Goal: Task Accomplishment & Management: Manage account settings

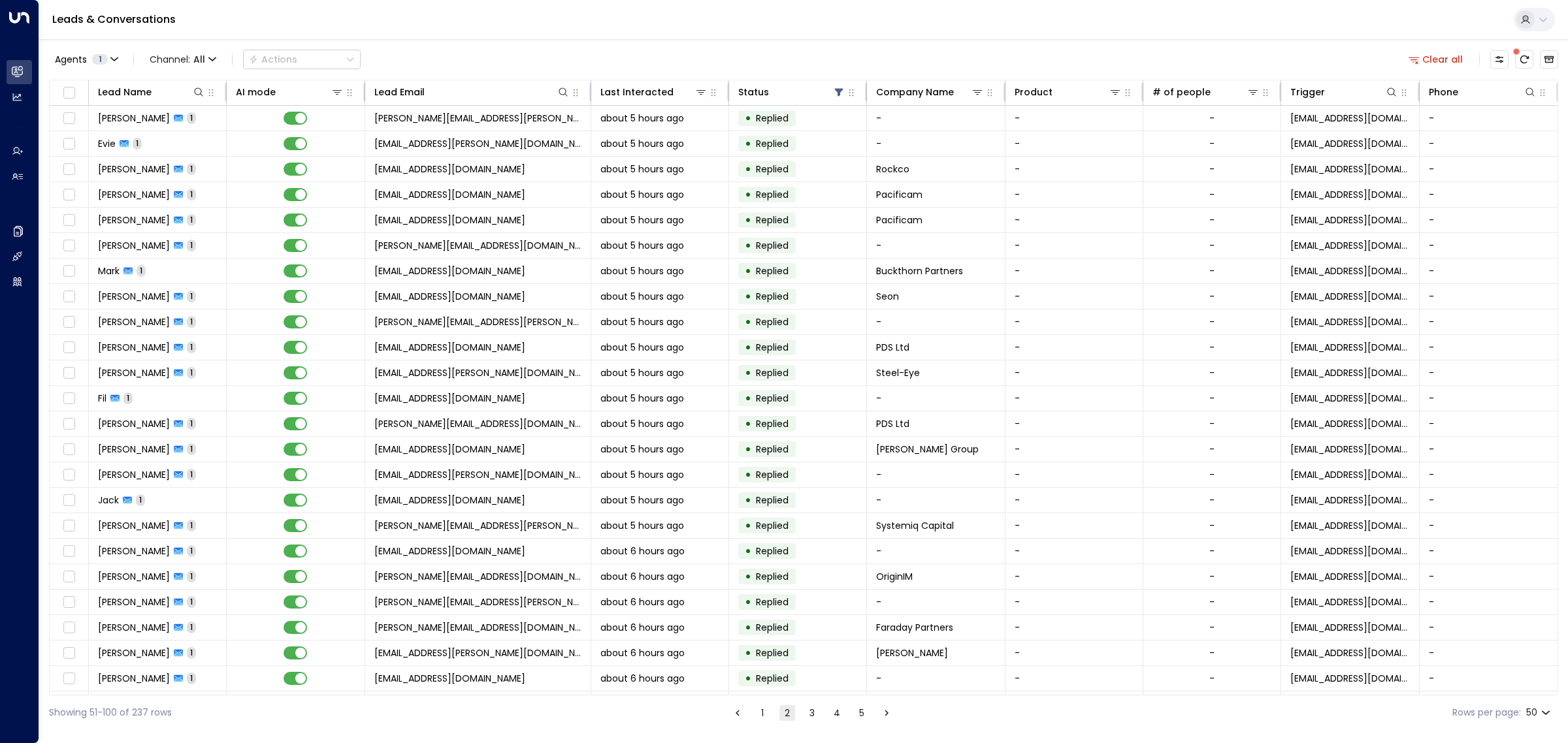
click at [102, 59] on span "1" at bounding box center [100, 59] width 16 height 10
click at [96, 126] on div "[PERSON_NAME]" at bounding box center [107, 126] width 72 height 14
click at [95, 146] on div "[PERSON_NAME]" at bounding box center [107, 146] width 72 height 14
click at [232, 181] on button "Apply" at bounding box center [221, 179] width 38 height 18
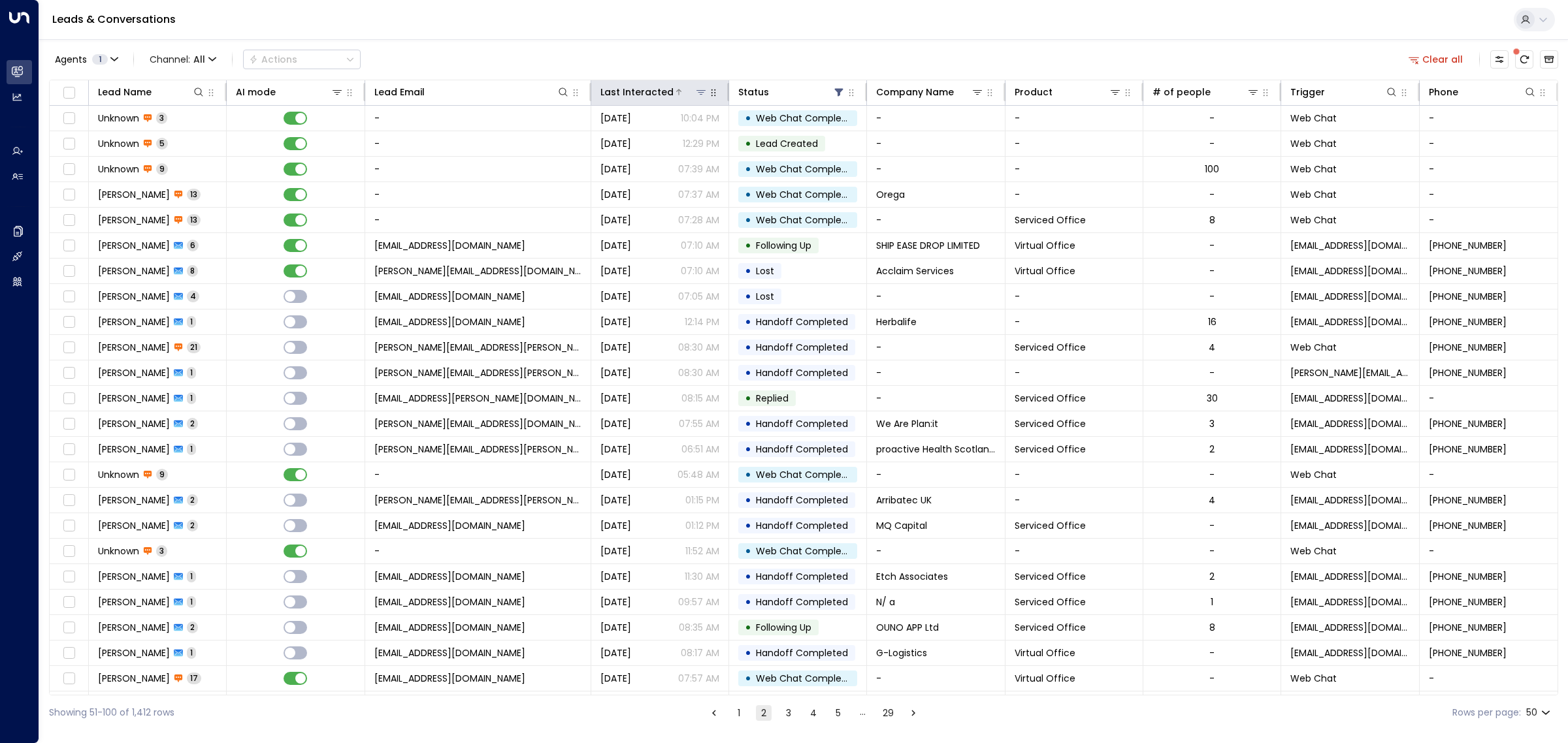
click at [695, 92] on icon at bounding box center [701, 92] width 10 height 10
click at [657, 92] on div "Last Interacted" at bounding box center [637, 92] width 73 height 16
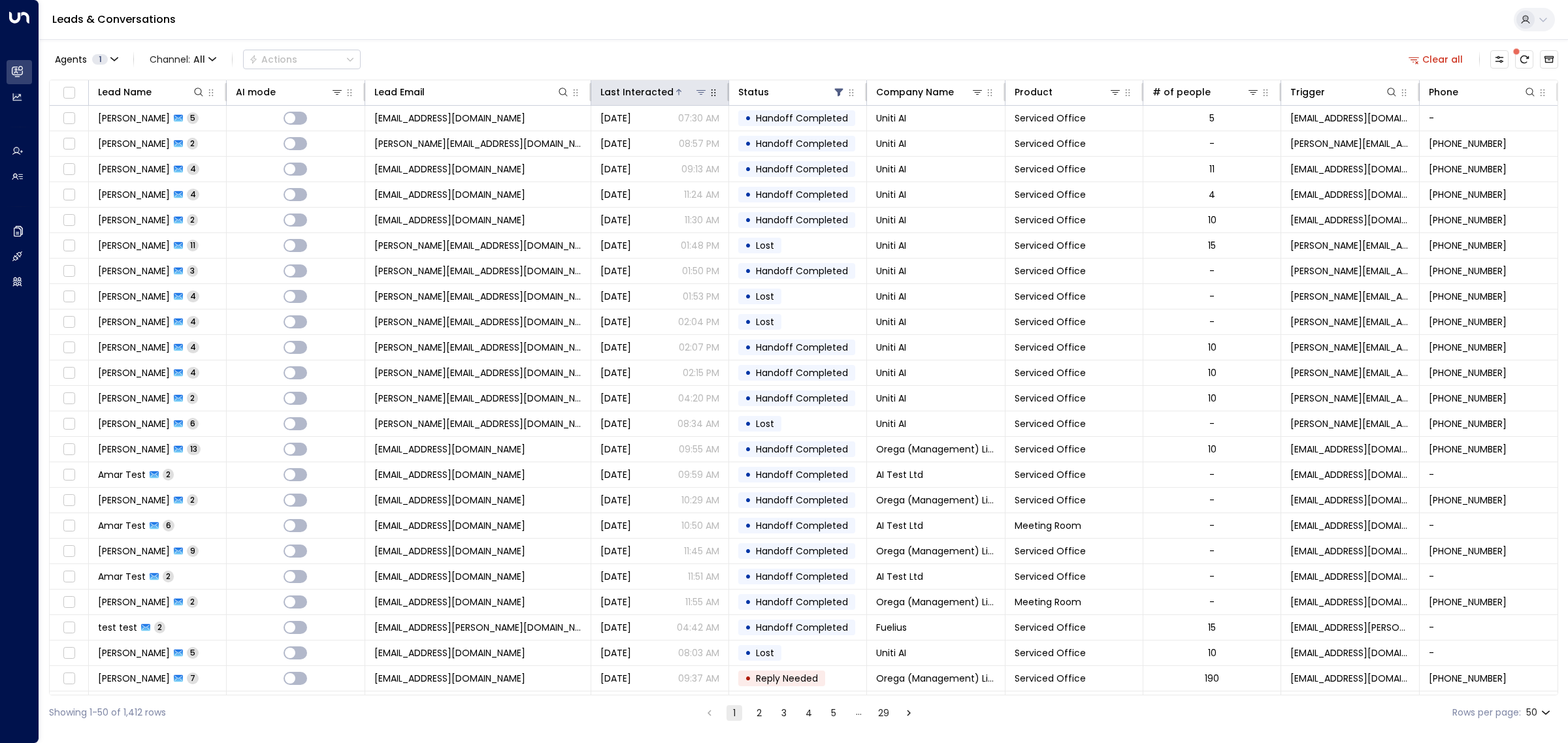
click at [657, 92] on div "Last Interacted" at bounding box center [637, 92] width 73 height 16
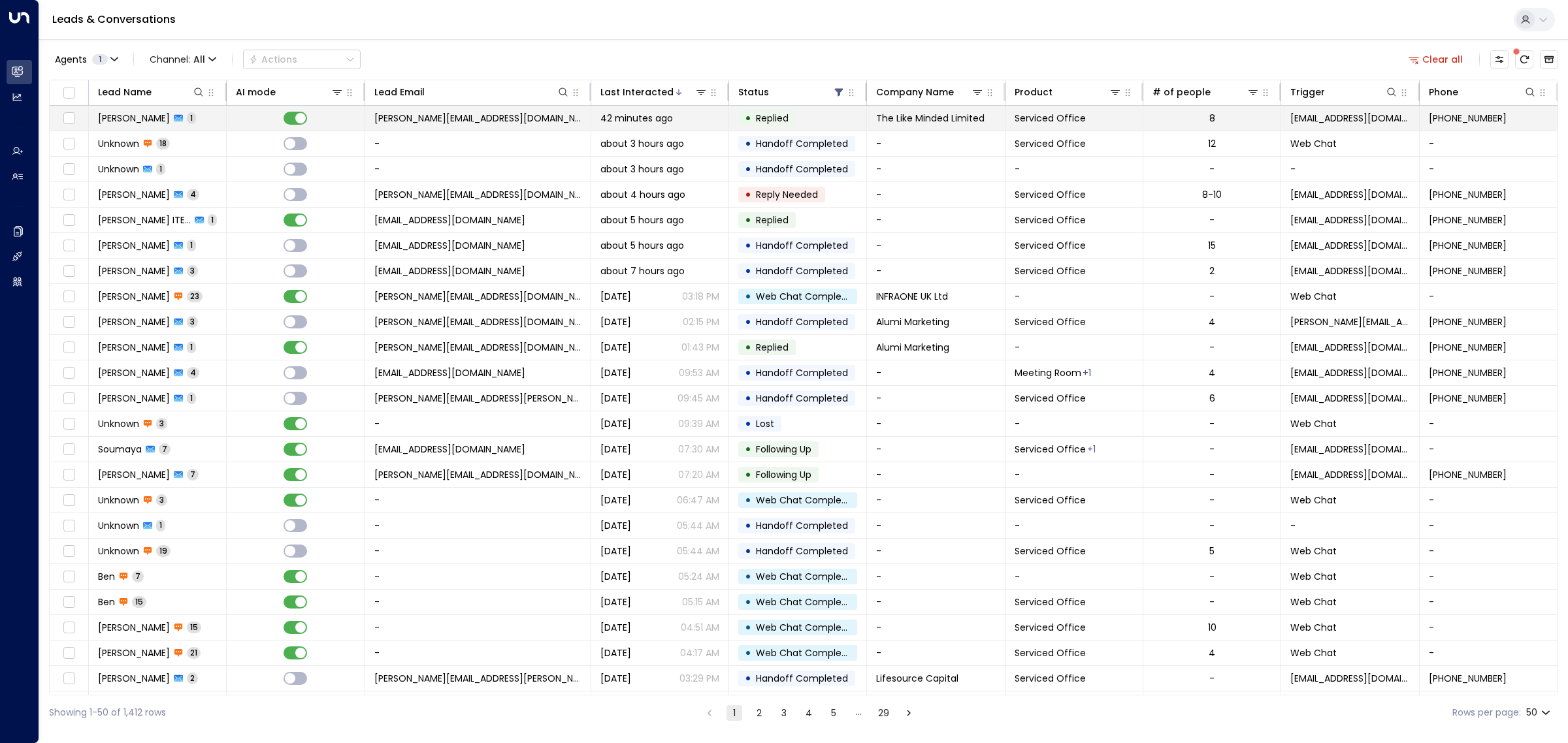
click at [464, 118] on span "[PERSON_NAME][EMAIL_ADDRESS][DOMAIN_NAME]" at bounding box center [477, 118] width 207 height 13
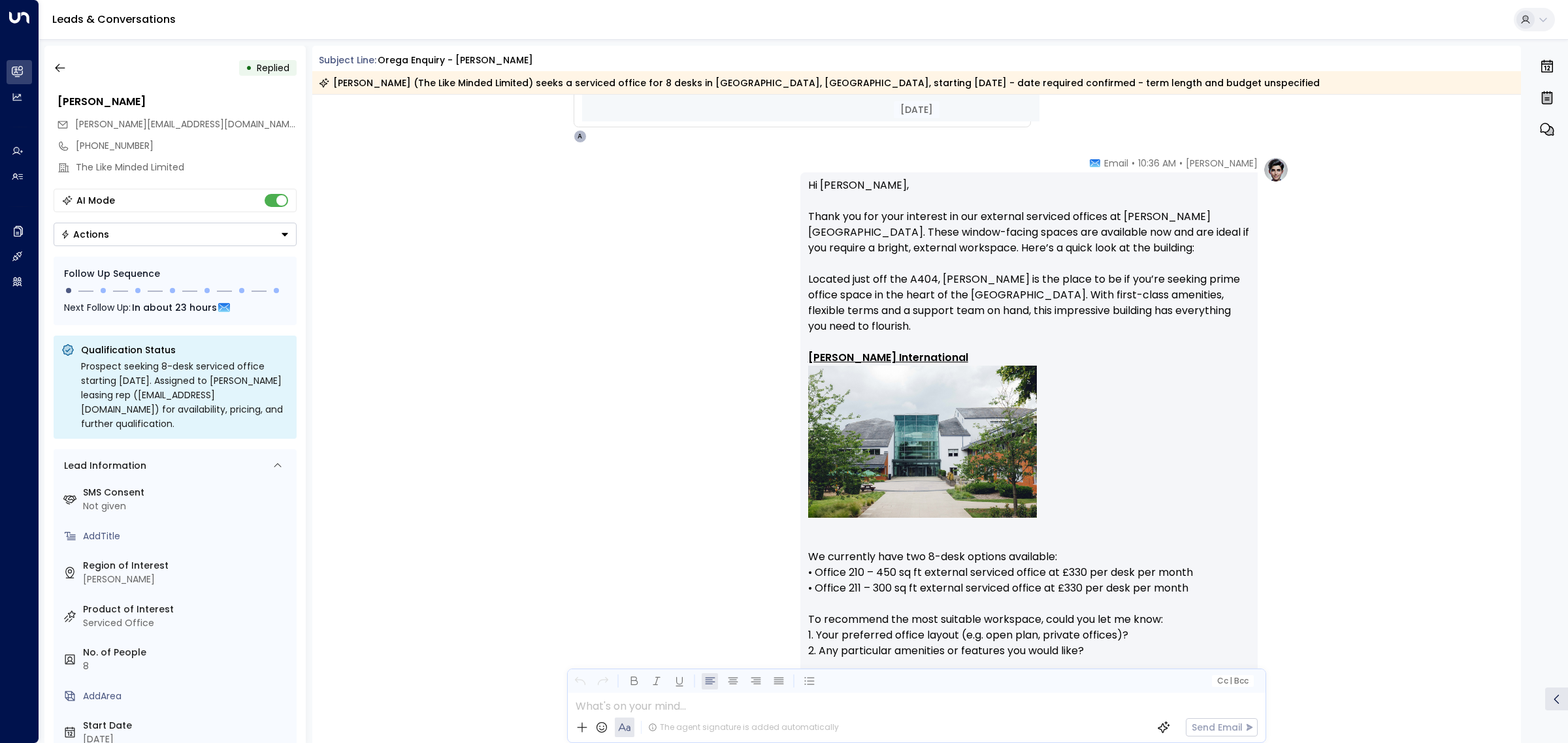
scroll to position [1202, 0]
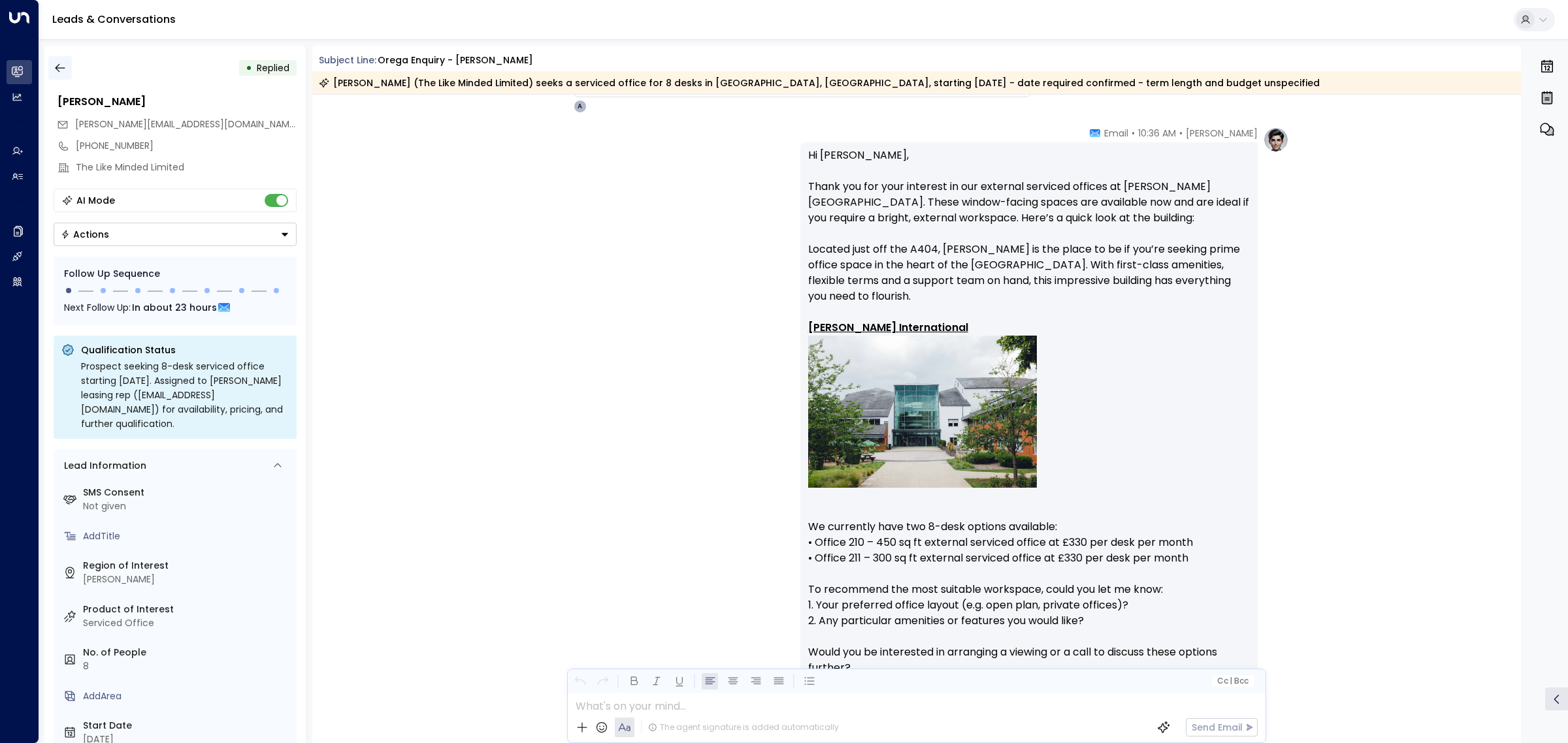
click at [56, 67] on icon "button" at bounding box center [59, 68] width 10 height 9
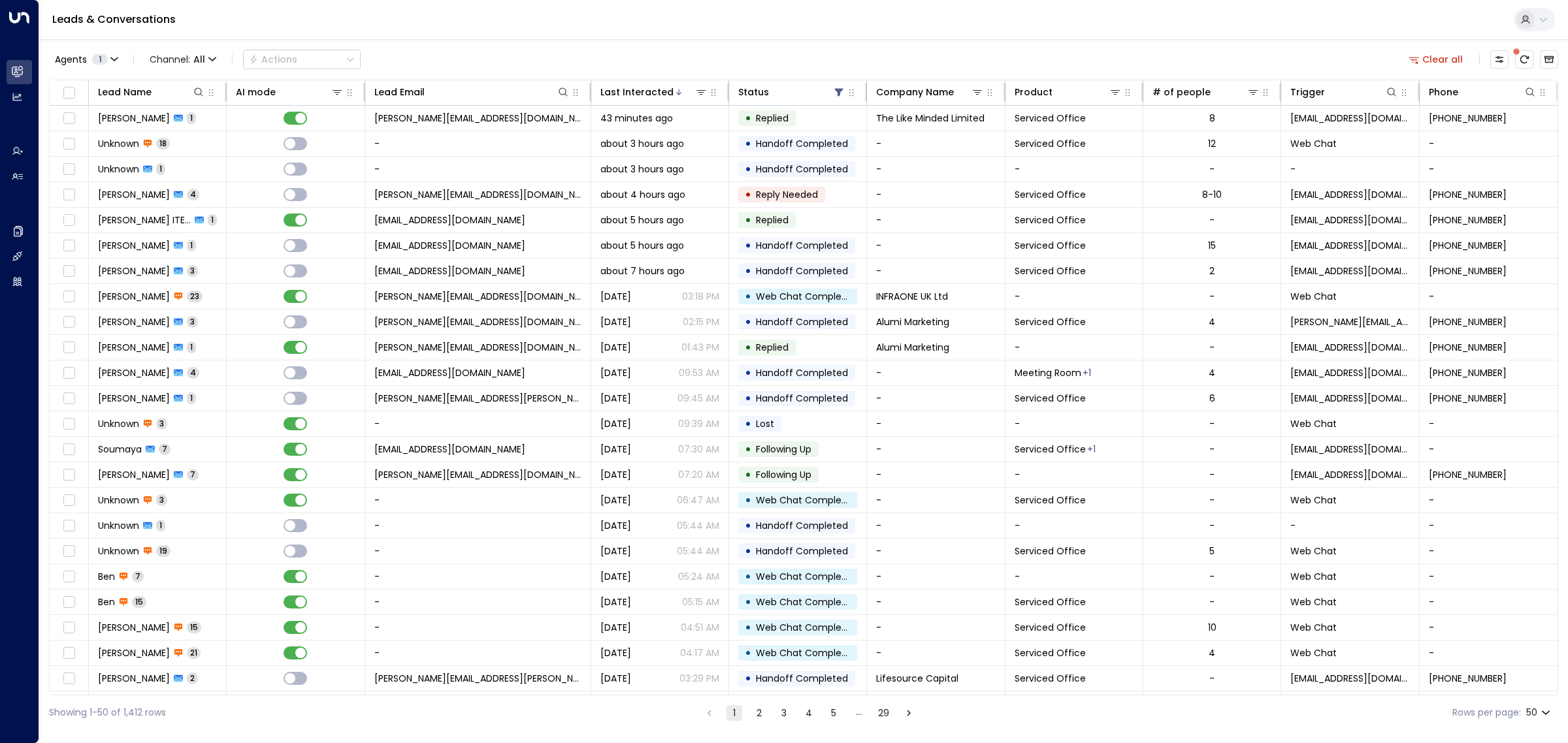
click at [717, 20] on div "Leads & Conversations" at bounding box center [804, 20] width 1529 height 40
click at [665, 137] on span "about 3 hours ago" at bounding box center [642, 143] width 84 height 13
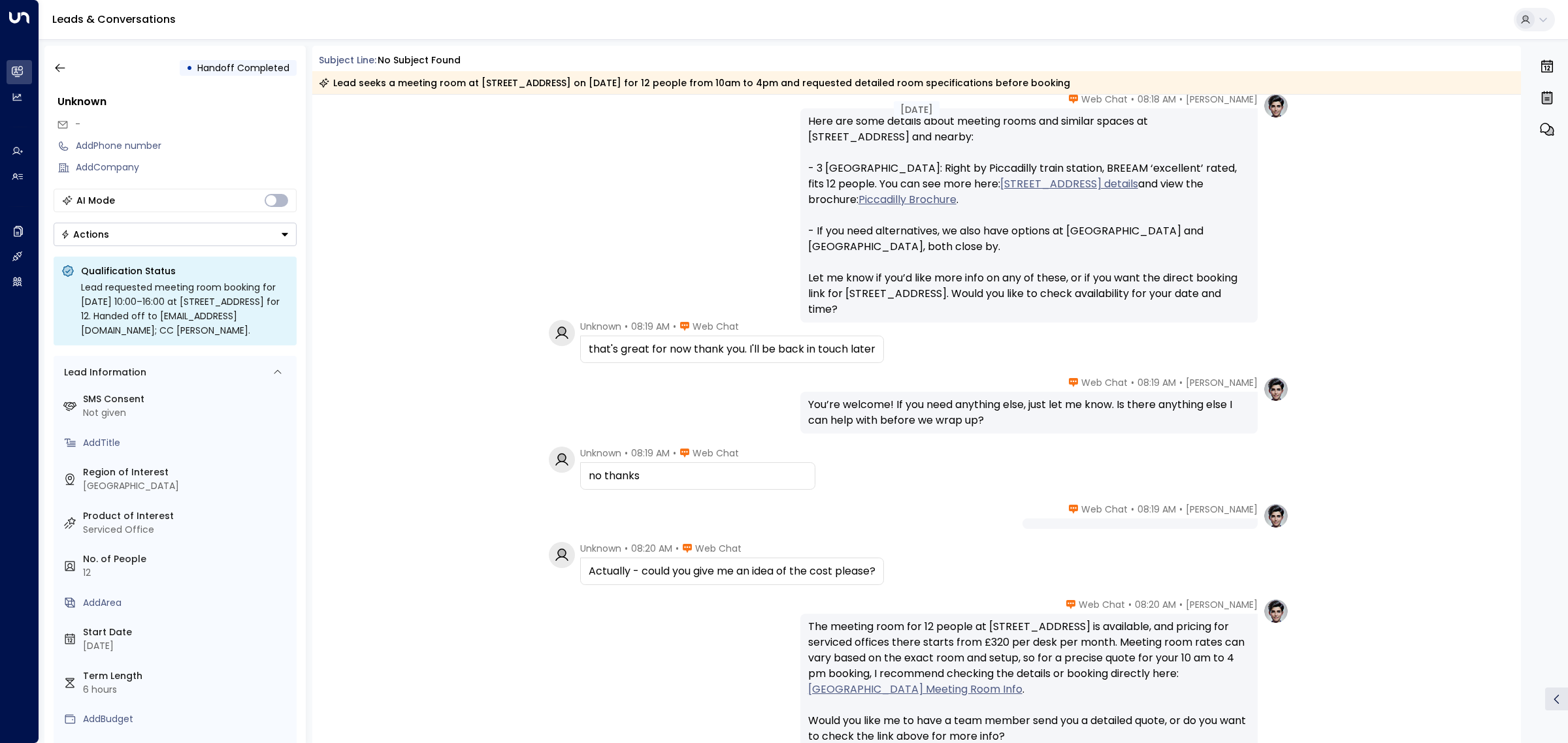
scroll to position [957, 0]
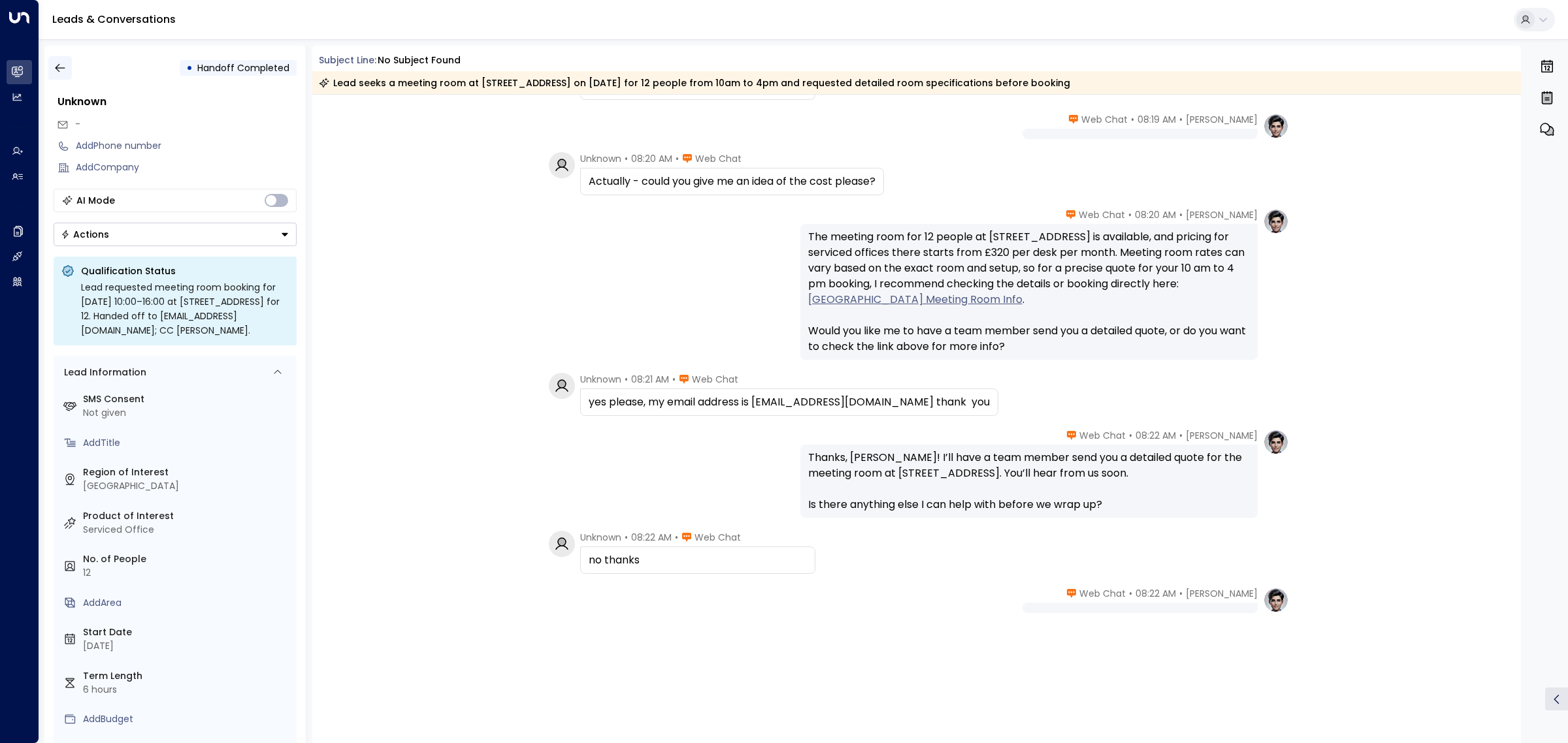
click at [66, 69] on icon "button" at bounding box center [59, 67] width 13 height 13
